Goal: Find specific page/section: Find specific page/section

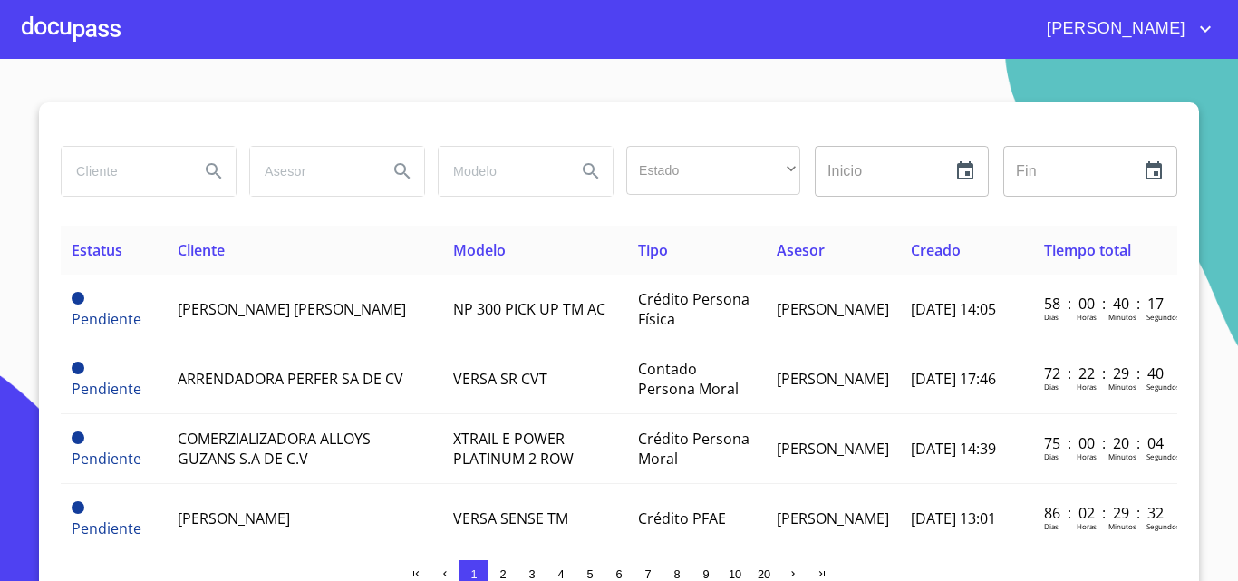
click at [74, 21] on div at bounding box center [71, 29] width 99 height 58
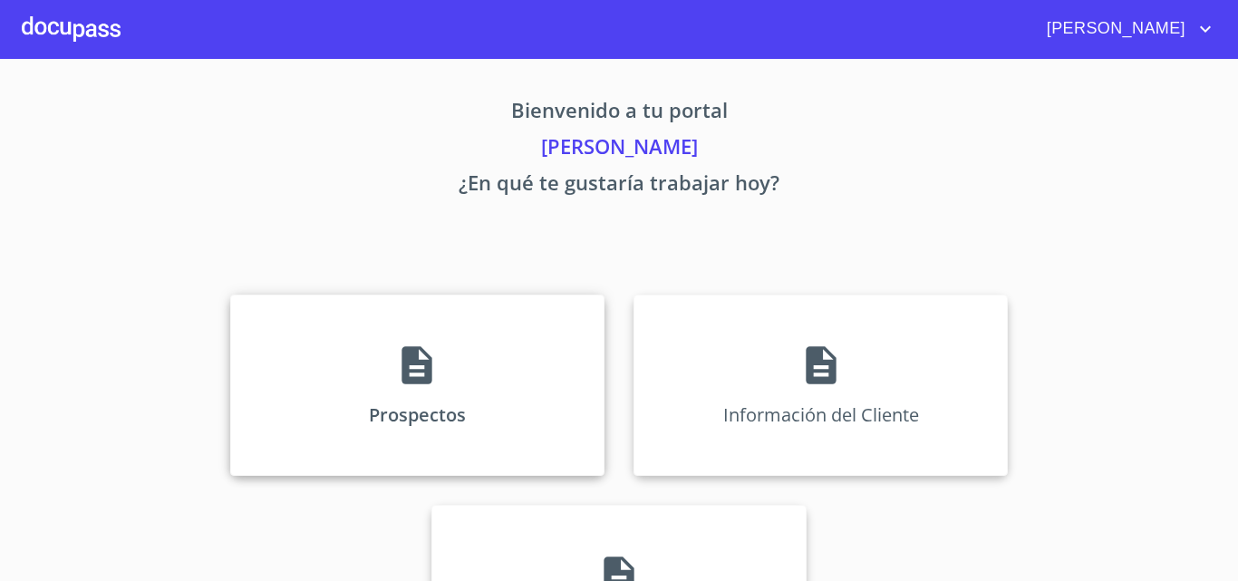
click at [332, 388] on div "Prospectos" at bounding box center [417, 385] width 374 height 181
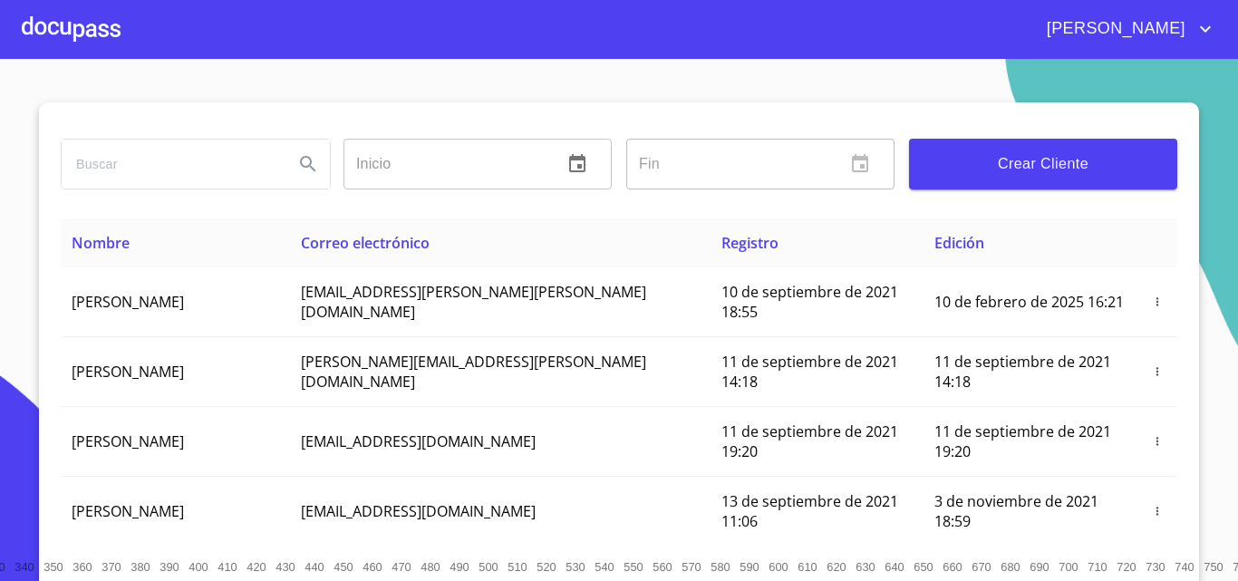
click at [129, 167] on input "search" at bounding box center [171, 164] width 218 height 49
type input "[PERSON_NAME]"
click at [297, 154] on icon "Search" at bounding box center [308, 164] width 22 height 22
